Goal: Task Accomplishment & Management: Use online tool/utility

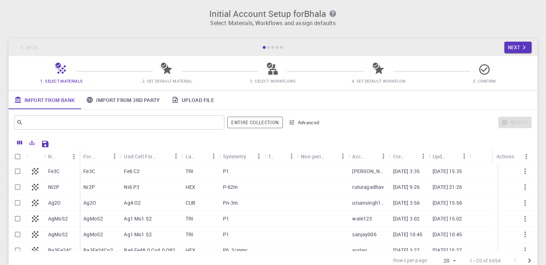
click at [169, 163] on div "Fe6 C2" at bounding box center [150, 171] width 61 height 16
checkbox input "false"
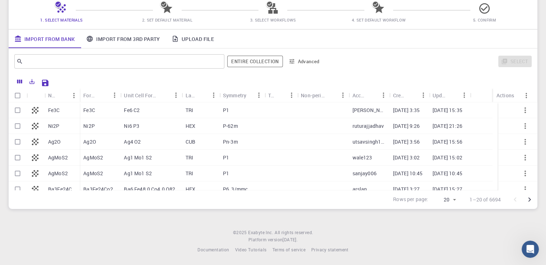
click at [214, 106] on div "TRI" at bounding box center [200, 110] width 37 height 16
checkbox input "true"
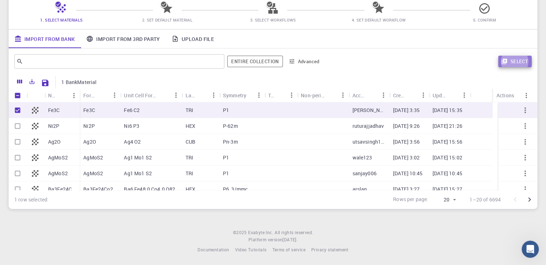
click at [511, 63] on button "Select" at bounding box center [514, 61] width 33 height 11
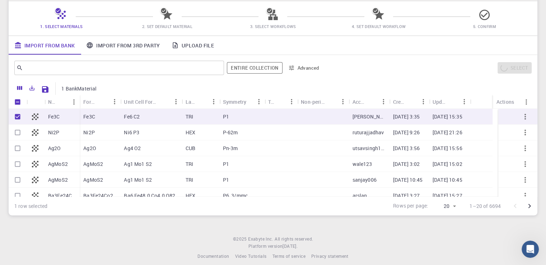
scroll to position [55, 0]
click at [144, 51] on link "Import From 3rd Party" at bounding box center [122, 45] width 85 height 19
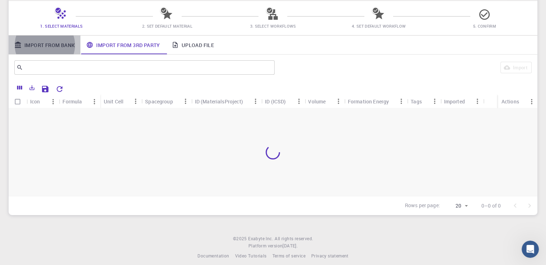
click at [61, 42] on link "Import From Bank" at bounding box center [45, 45] width 72 height 19
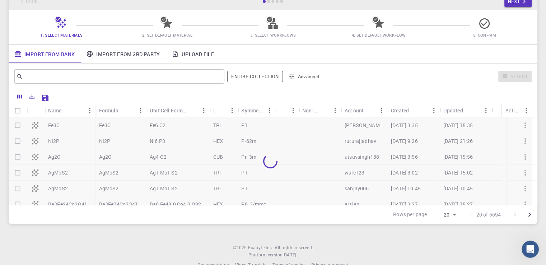
scroll to position [61, 0]
